Goal: Task Accomplishment & Management: Complete application form

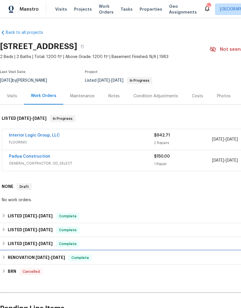
click at [43, 258] on span "6/2/25" at bounding box center [43, 258] width 14 height 4
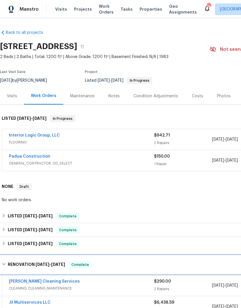
click at [60, 269] on div "RENOVATION 6/2/25 - 6/16/25 Complete" at bounding box center [163, 265] width 327 height 19
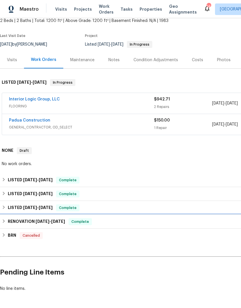
scroll to position [36, 0]
click at [52, 225] on h6 "RENOVATION 6/2/25 - 6/16/25" at bounding box center [36, 222] width 57 height 7
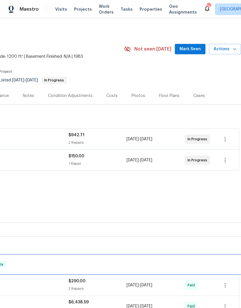
scroll to position [0, 86]
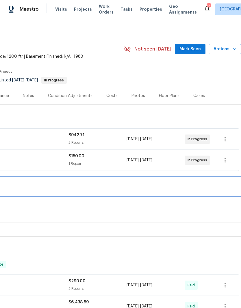
click at [223, 193] on div "NONE Draft" at bounding box center [77, 187] width 327 height 19
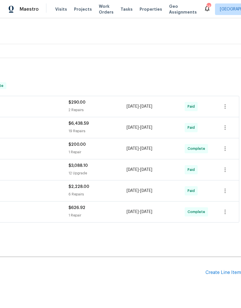
scroll to position [179, 86]
click at [226, 274] on div "Create Line Item" at bounding box center [224, 272] width 36 height 5
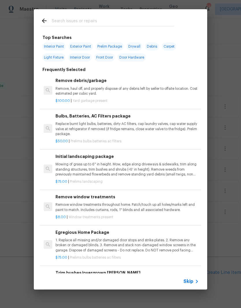
click at [76, 21] on input "text" at bounding box center [113, 21] width 123 height 9
type input "Clean"
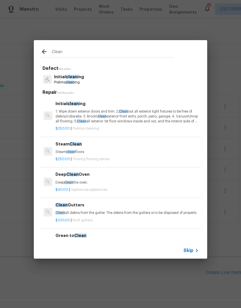
click at [82, 114] on p "1. Wipe down exterior doors and trim. 2. Clean out all exterior light fixtures …" at bounding box center [127, 116] width 143 height 15
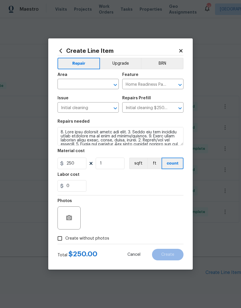
click at [82, 83] on input "text" at bounding box center [80, 84] width 45 height 9
click at [88, 110] on li "Interior Overall" at bounding box center [88, 107] width 61 height 10
type input "Interior Overall"
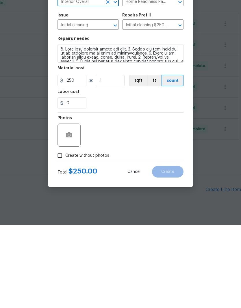
click at [65, 233] on input "Create without photos" at bounding box center [59, 238] width 11 height 11
checkbox input "true"
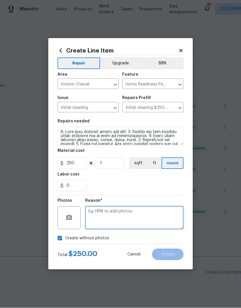
click at [105, 227] on textarea at bounding box center [134, 218] width 98 height 23
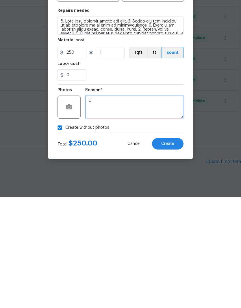
type textarea "C"
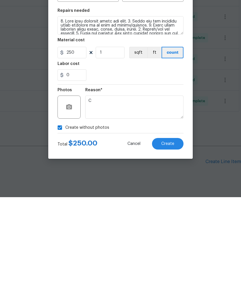
click at [166, 253] on span "Create" at bounding box center [167, 255] width 13 height 4
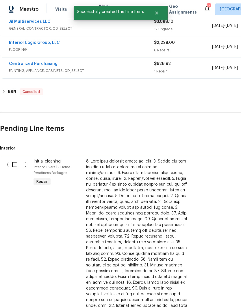
scroll to position [325, 0]
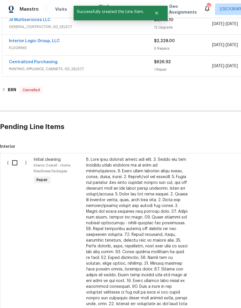
click at [17, 157] on input "checkbox" at bounding box center [17, 163] width 16 height 12
checkbox input "true"
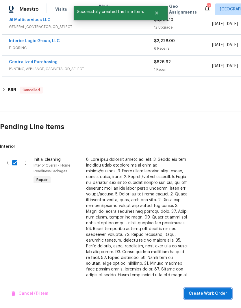
click at [220, 292] on span "Create Work Order" at bounding box center [208, 294] width 38 height 7
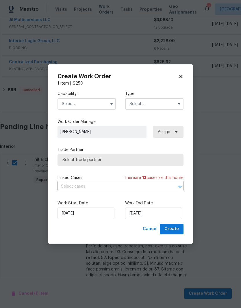
click at [93, 104] on input "text" at bounding box center [87, 104] width 58 height 12
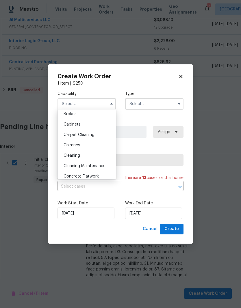
scroll to position [44, 0]
click at [99, 166] on span "Cleaning Maintenance" at bounding box center [85, 166] width 42 height 4
type input "Cleaning Maintenance"
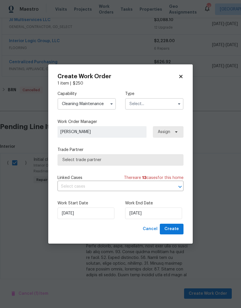
click at [166, 102] on input "text" at bounding box center [154, 104] width 58 height 12
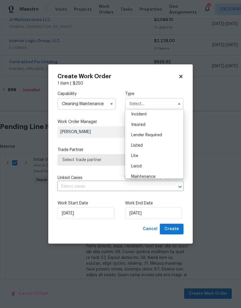
scroll to position [33, 0]
click at [144, 145] on div "Listed" at bounding box center [155, 145] width 56 height 10
type input "Listed"
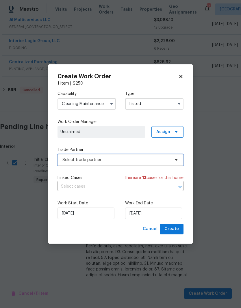
click at [154, 158] on span "Select trade partner" at bounding box center [116, 160] width 108 height 6
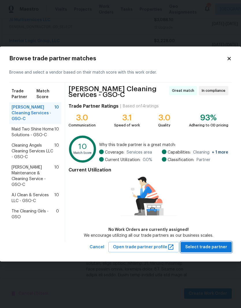
click at [213, 247] on span "Select trade partner" at bounding box center [206, 247] width 42 height 7
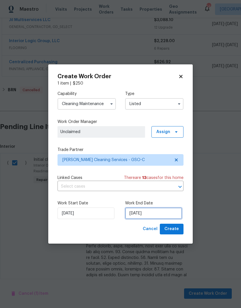
click at [141, 213] on input "[DATE]" at bounding box center [153, 214] width 57 height 12
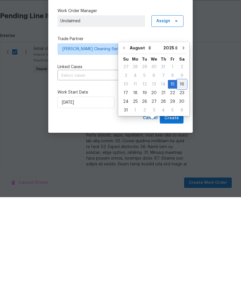
click at [180, 191] on div "16" at bounding box center [181, 195] width 9 height 8
type input "8/16/2025"
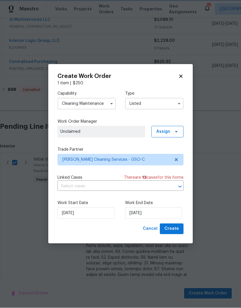
click at [178, 229] on span "Create" at bounding box center [172, 229] width 14 height 7
checkbox input "false"
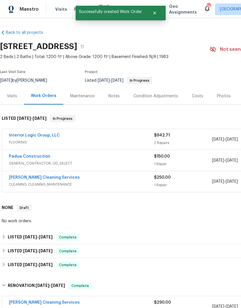
scroll to position [0, 0]
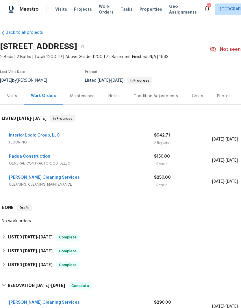
click at [43, 176] on link "DePascale Cleaning Services" at bounding box center [44, 178] width 71 height 4
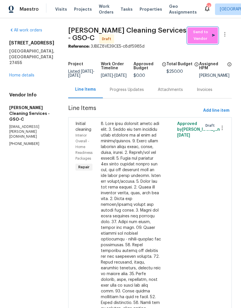
click at [205, 41] on span "Send to Vendor" at bounding box center [203, 35] width 25 height 13
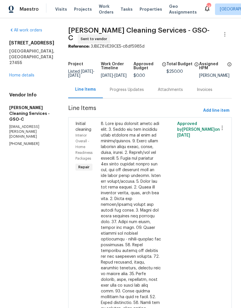
click at [117, 95] on div "Progress Updates" at bounding box center [127, 89] width 48 height 17
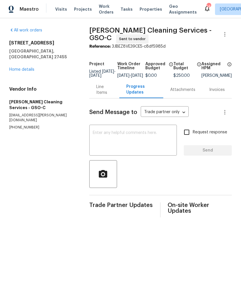
click at [114, 137] on textarea at bounding box center [133, 141] width 81 height 20
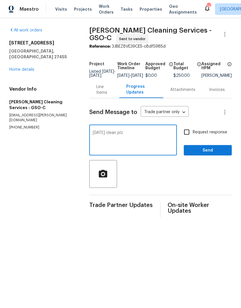
type textarea "Tomorrow clean plz"
click at [208, 149] on button "Send" at bounding box center [208, 150] width 48 height 11
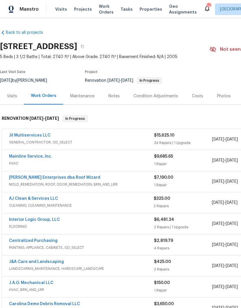
click at [30, 137] on link "Jil Multiservices LLC" at bounding box center [30, 136] width 42 height 4
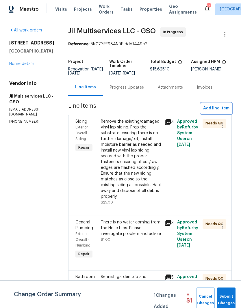
click at [220, 108] on span "Add line item" at bounding box center [216, 108] width 26 height 7
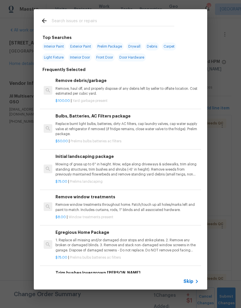
click at [80, 23] on input "text" at bounding box center [113, 21] width 123 height 9
type input "Flush"
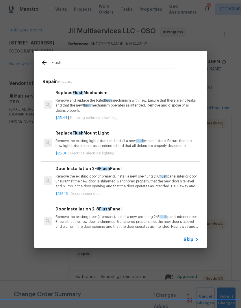
click at [88, 138] on div "Replace Flush Mount Light Remove the existing light fixture and install a new, …" at bounding box center [127, 139] width 143 height 19
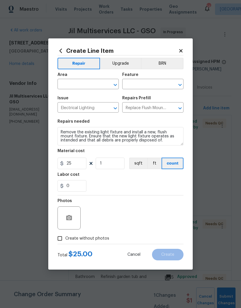
click at [87, 84] on input "text" at bounding box center [80, 84] width 45 height 9
click at [84, 106] on li "Interior Overall" at bounding box center [88, 107] width 61 height 10
type input "Interior Overall"
click at [150, 83] on input "text" at bounding box center [144, 84] width 45 height 9
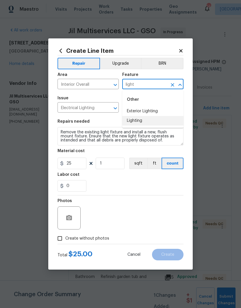
click at [140, 122] on li "Lighting" at bounding box center [152, 121] width 61 height 10
type input "Lighting"
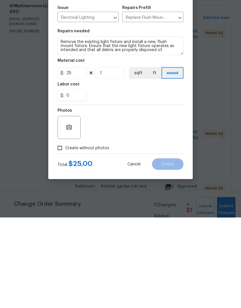
click at [74, 199] on div "Photos" at bounding box center [70, 203] width 24 height 8
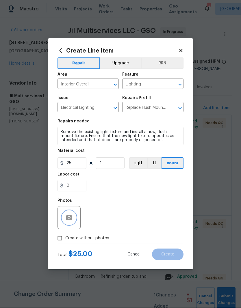
click at [74, 218] on button "button" at bounding box center [69, 218] width 14 height 14
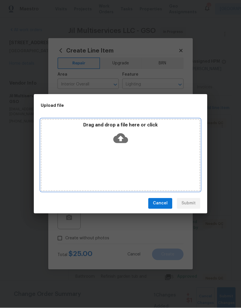
click at [115, 136] on icon at bounding box center [120, 139] width 15 height 10
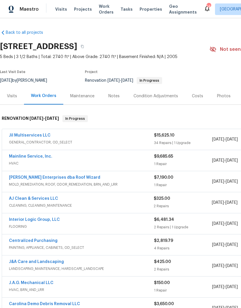
click at [26, 137] on link "Jil Multiservices LLC" at bounding box center [30, 136] width 42 height 4
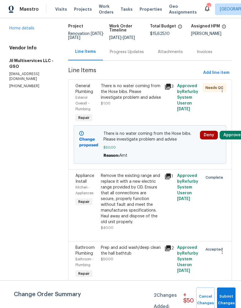
scroll to position [49, 0]
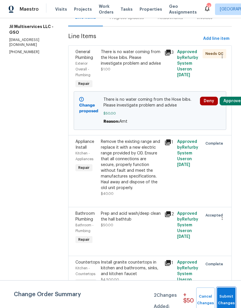
click at [230, 304] on span "Submit Changes" at bounding box center [226, 300] width 13 height 13
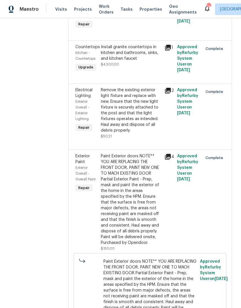
scroll to position [285, 0]
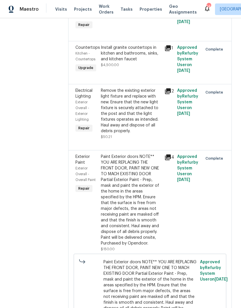
click at [132, 126] on div "Remove the existing exterior light fixture and replace with new. Ensure that th…" at bounding box center [131, 111] width 60 height 46
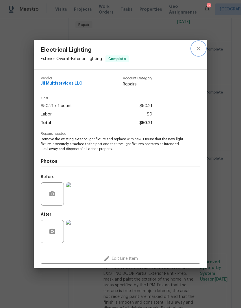
click at [202, 51] on button "close" at bounding box center [199, 49] width 14 height 14
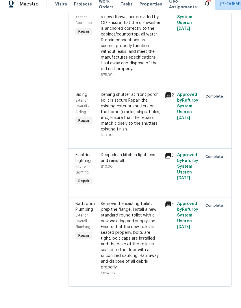
scroll to position [0, 0]
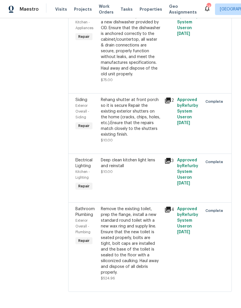
click at [136, 282] on div "Remove the existing toilet, prep the flange, install a new standard round toile…" at bounding box center [131, 243] width 60 height 75
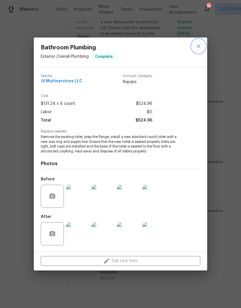
click at [202, 46] on icon "close" at bounding box center [198, 46] width 7 height 7
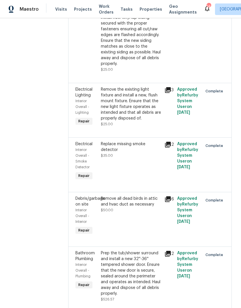
scroll to position [1460, 0]
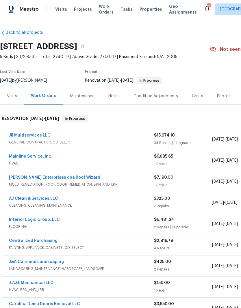
click at [29, 135] on link "Jil Multiservices LLC" at bounding box center [30, 136] width 42 height 4
